Goal: Check status: Check status

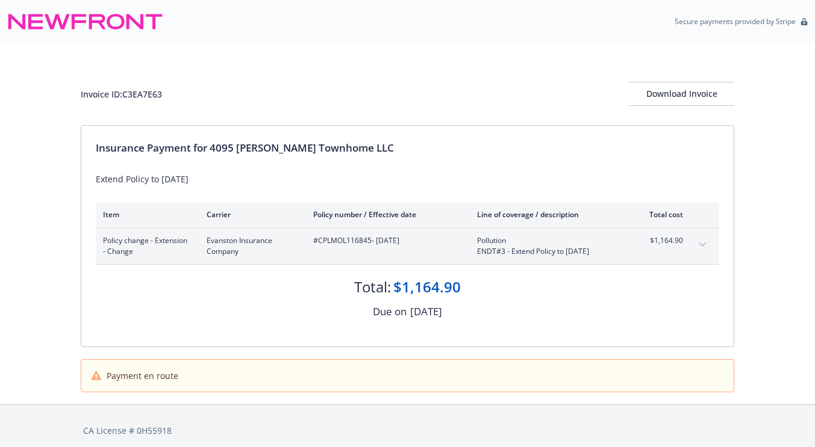
scroll to position [8, 0]
